Goal: Information Seeking & Learning: Compare options

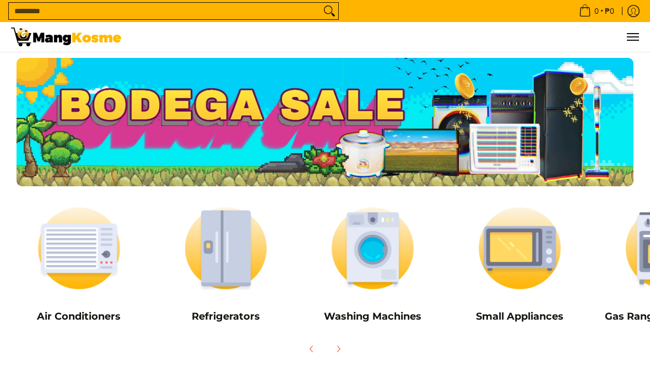
click at [11, 52] on link at bounding box center [66, 37] width 110 height 30
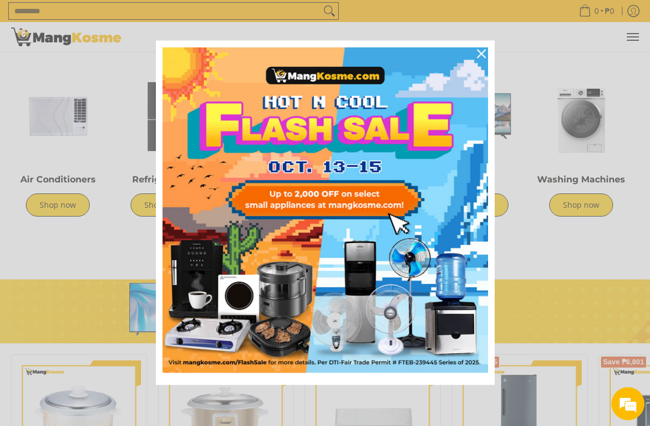
scroll to position [398, 0]
click at [480, 58] on div "Close" at bounding box center [482, 54] width 18 height 18
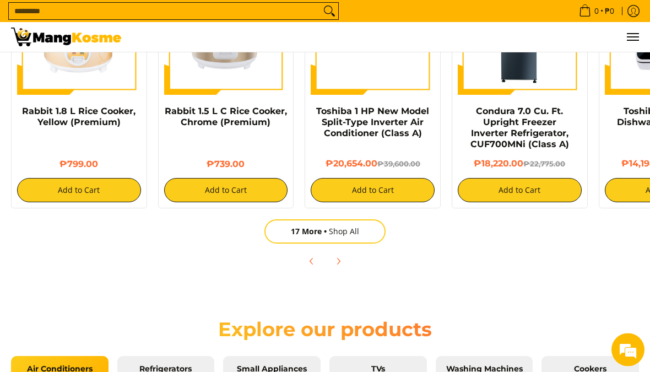
scroll to position [783, 0]
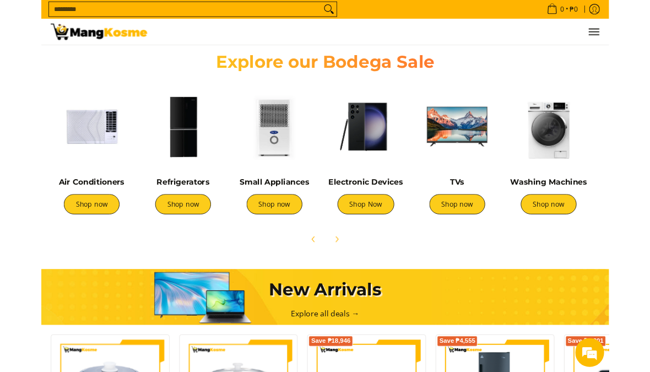
scroll to position [336, 0]
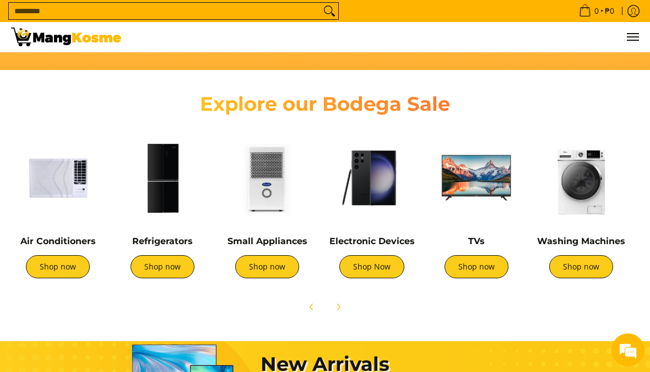
click at [164, 176] on img at bounding box center [163, 178] width 94 height 94
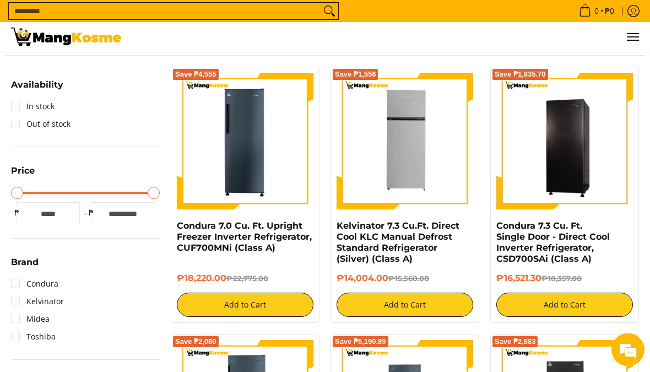
scroll to position [180, 0]
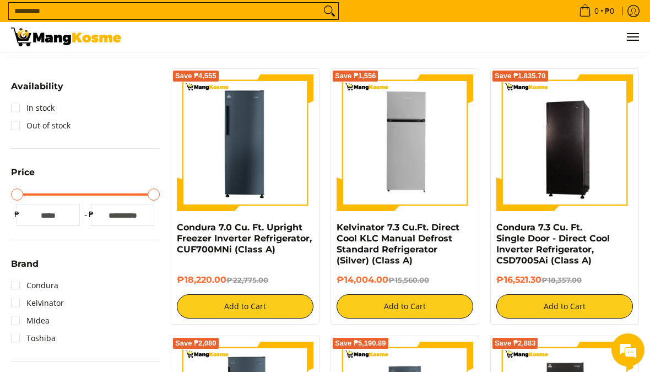
click at [274, 153] on img at bounding box center [245, 142] width 137 height 137
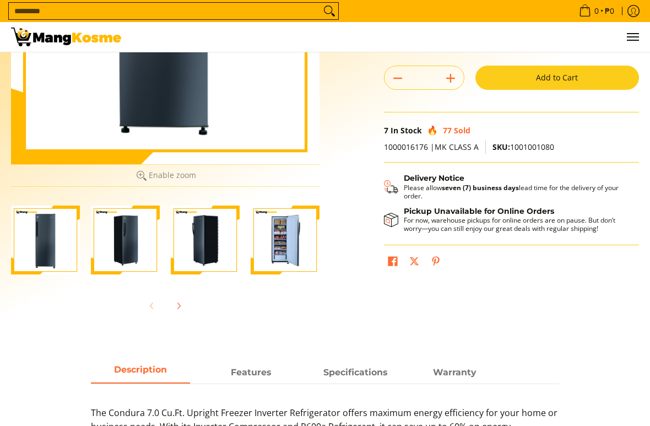
scroll to position [220, 0]
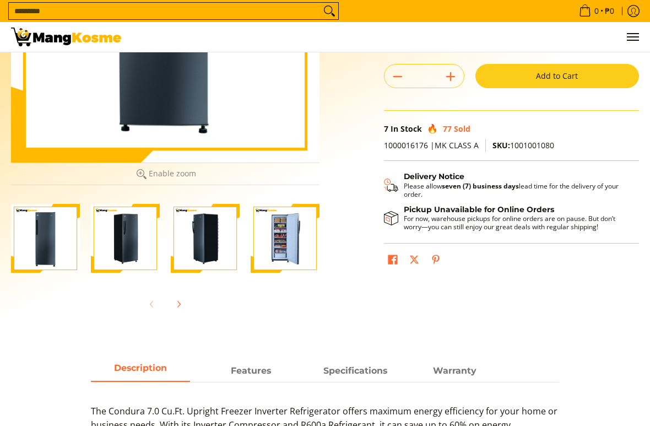
click at [289, 239] on img "Condura 7.0 Cu. Ft. Upright Freezer Inverter Refrigerator, CUF700MNi (Class A)-4" at bounding box center [285, 238] width 69 height 69
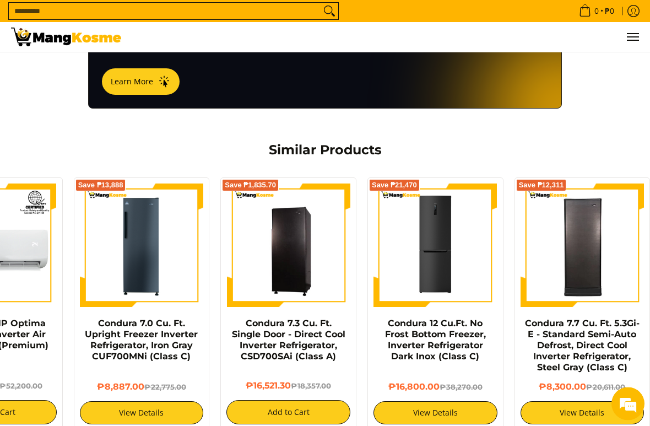
scroll to position [786, 0]
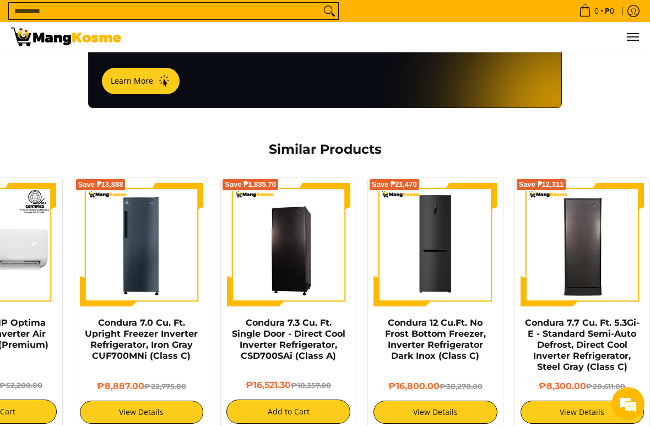
click at [154, 247] on img at bounding box center [142, 246] width 124 height 124
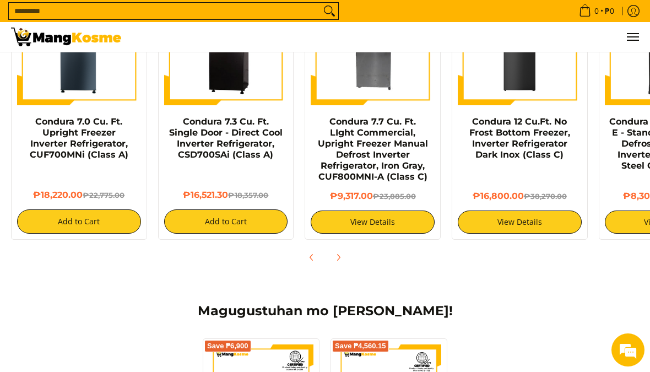
scroll to position [887, 0]
